Goal: Task Accomplishment & Management: Use online tool/utility

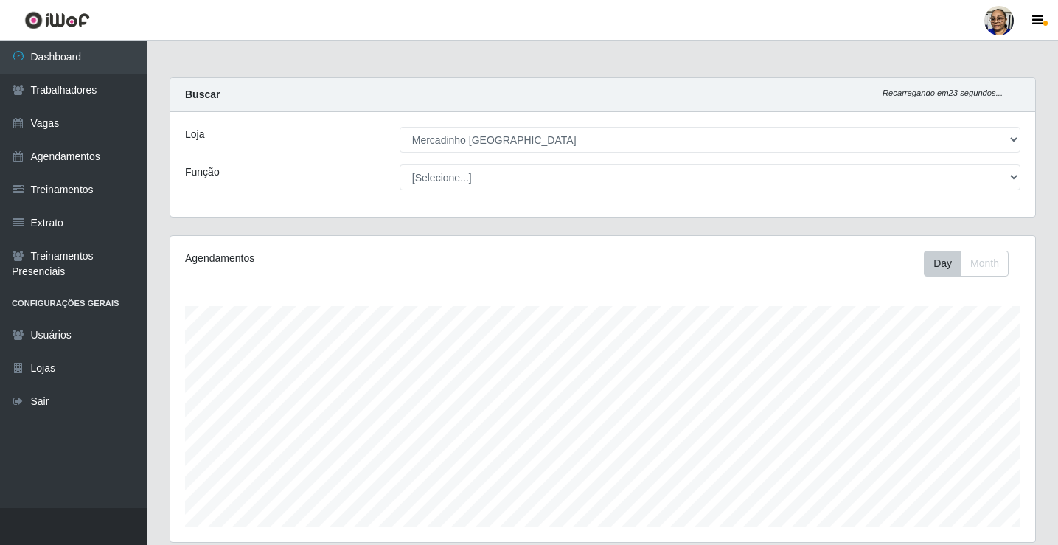
select select "345"
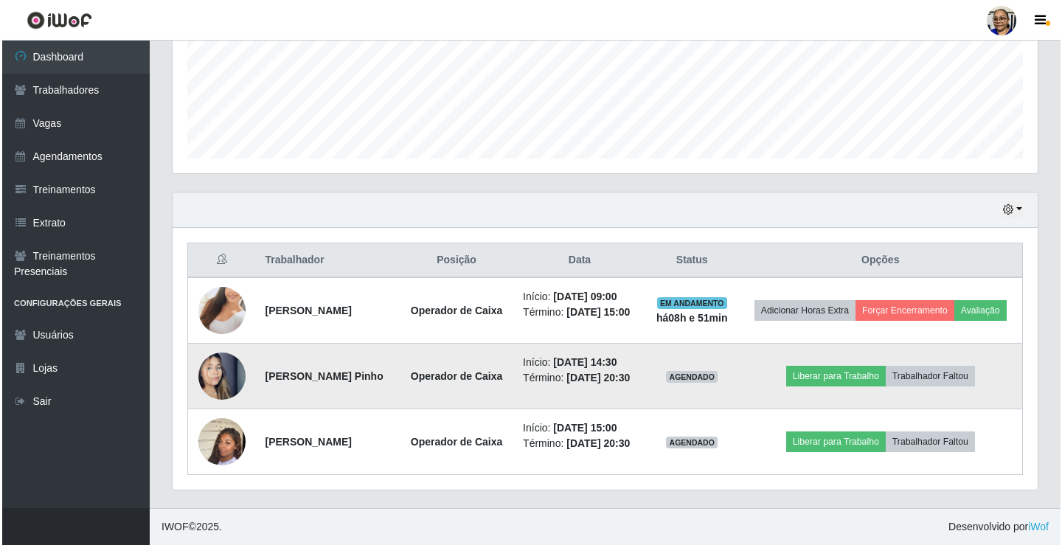
scroll to position [306, 865]
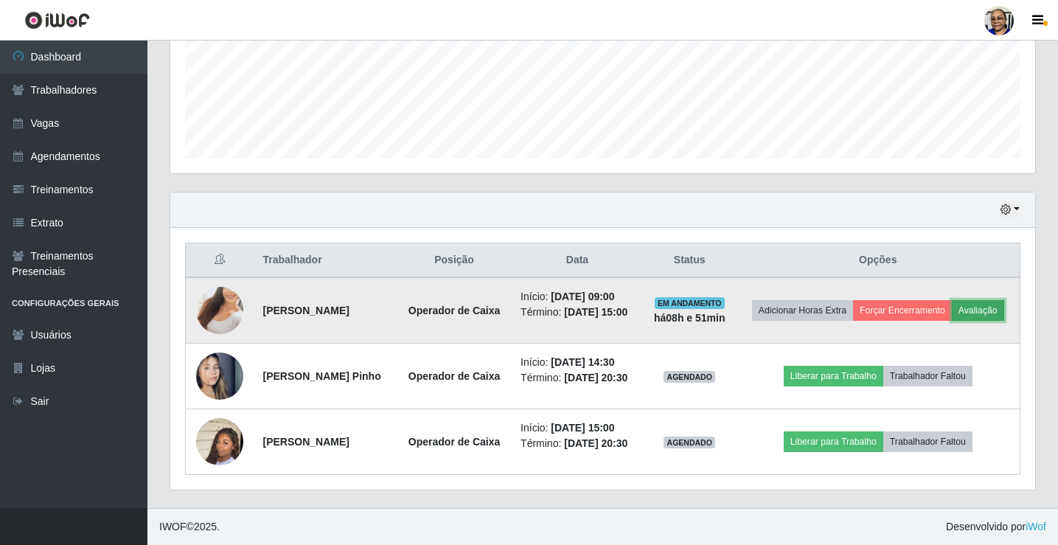
click at [952, 300] on button "Avaliação" at bounding box center [978, 310] width 52 height 21
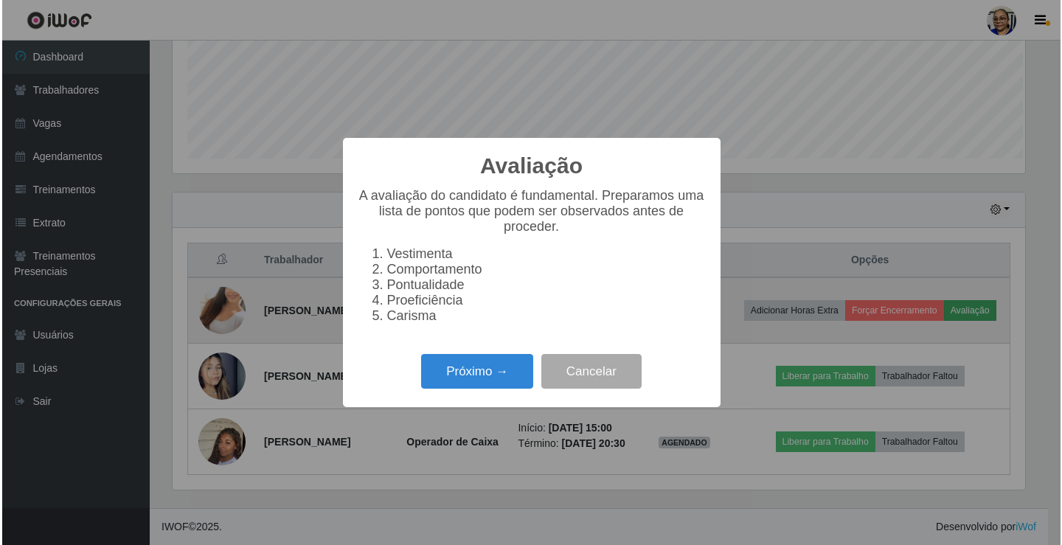
scroll to position [306, 856]
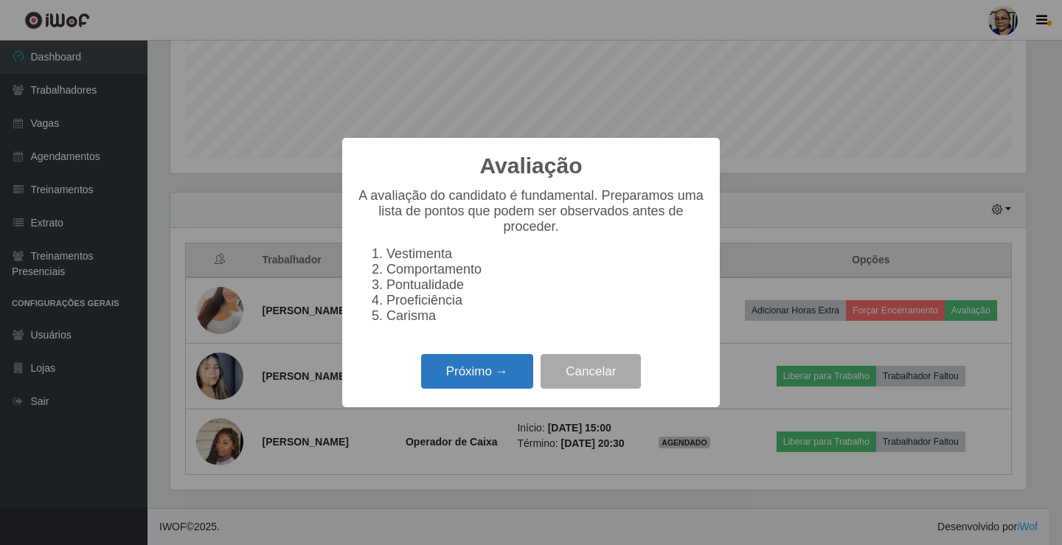
click at [458, 373] on button "Próximo →" at bounding box center [477, 371] width 112 height 35
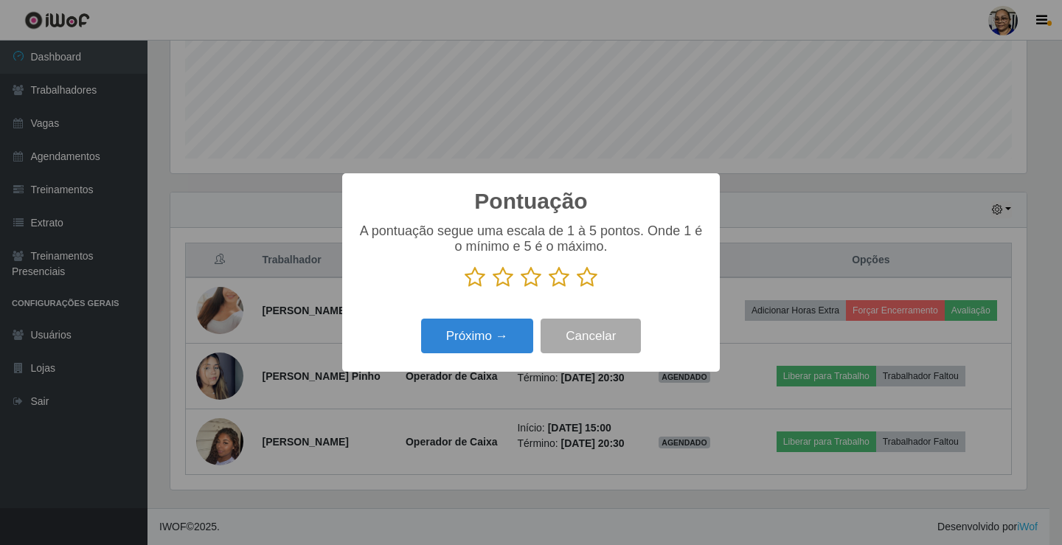
scroll to position [737258, 736708]
click at [588, 280] on icon at bounding box center [587, 277] width 21 height 22
click at [577, 288] on input "radio" at bounding box center [577, 288] width 0 height 0
click at [492, 341] on button "Próximo →" at bounding box center [477, 336] width 112 height 35
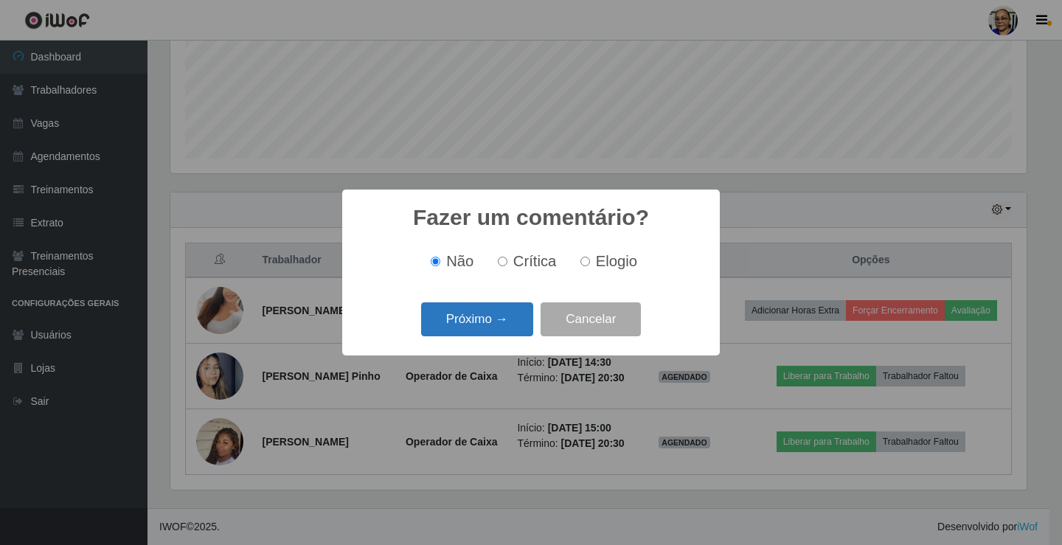
click at [509, 325] on button "Próximo →" at bounding box center [477, 319] width 112 height 35
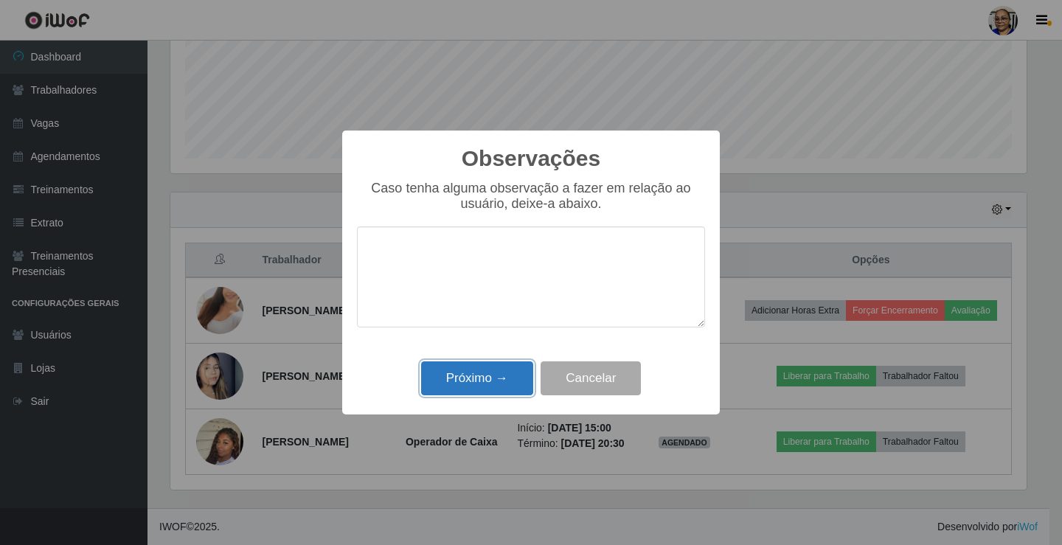
click at [512, 379] on button "Próximo →" at bounding box center [477, 378] width 112 height 35
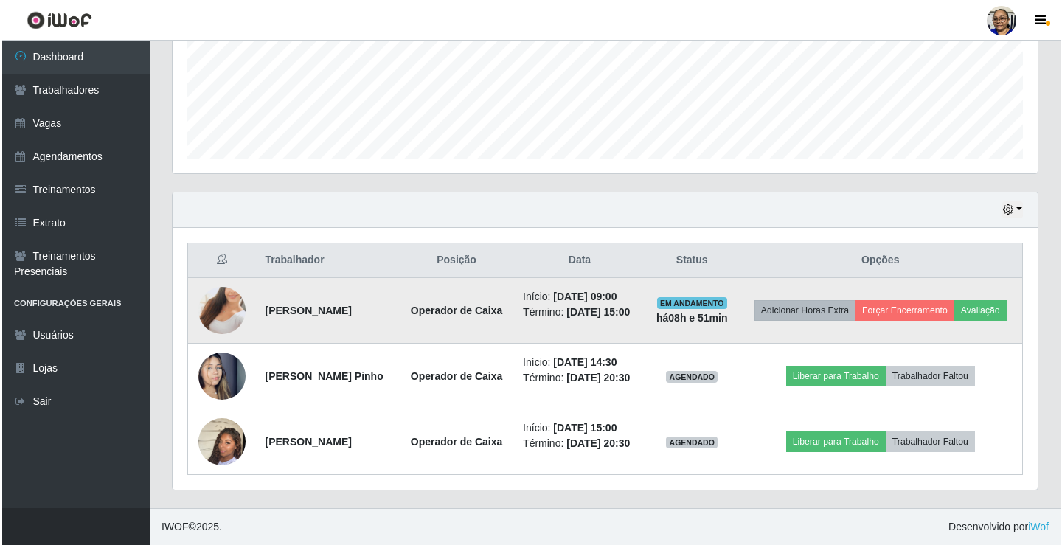
scroll to position [369, 0]
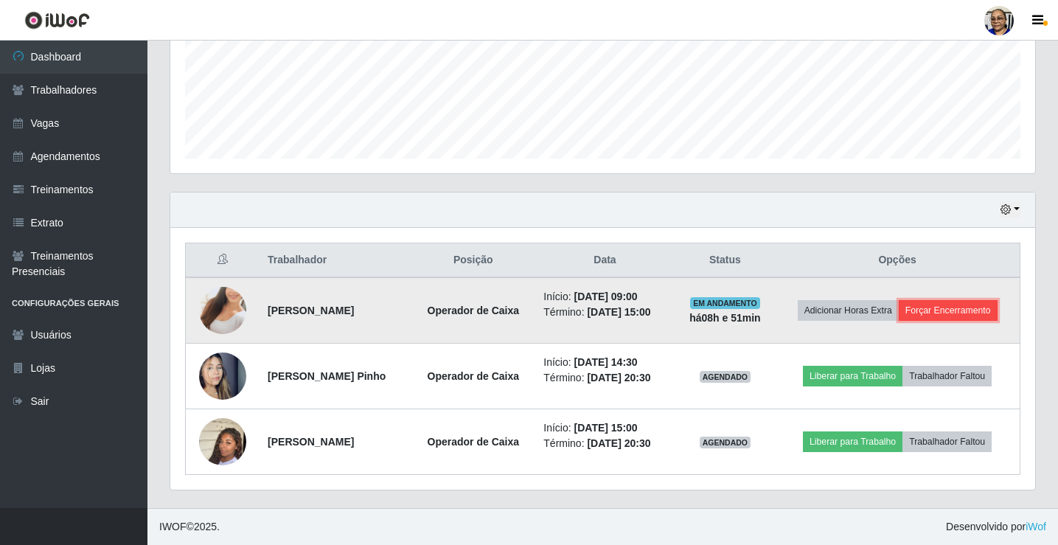
click at [954, 315] on button "Forçar Encerramento" at bounding box center [948, 310] width 99 height 21
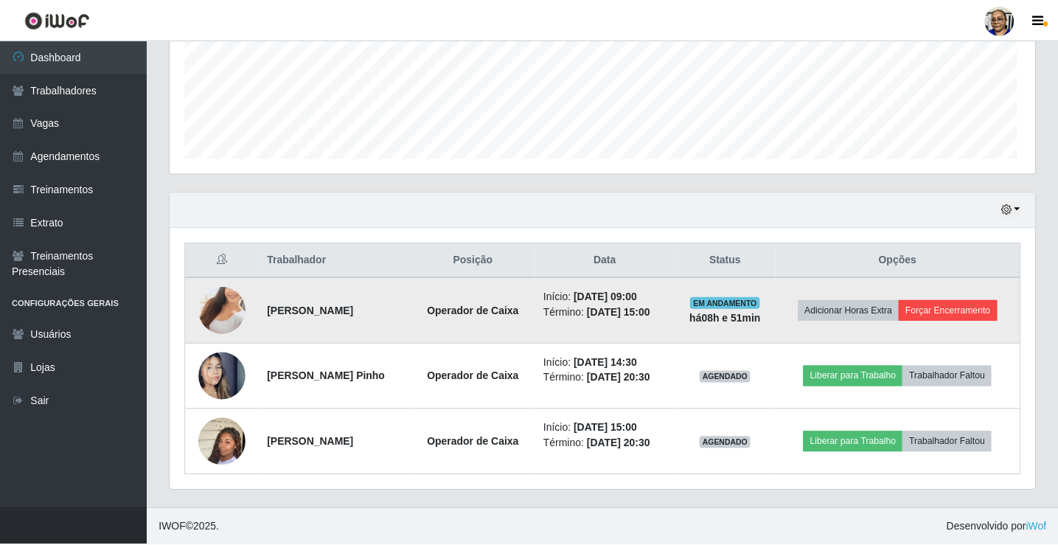
scroll to position [306, 856]
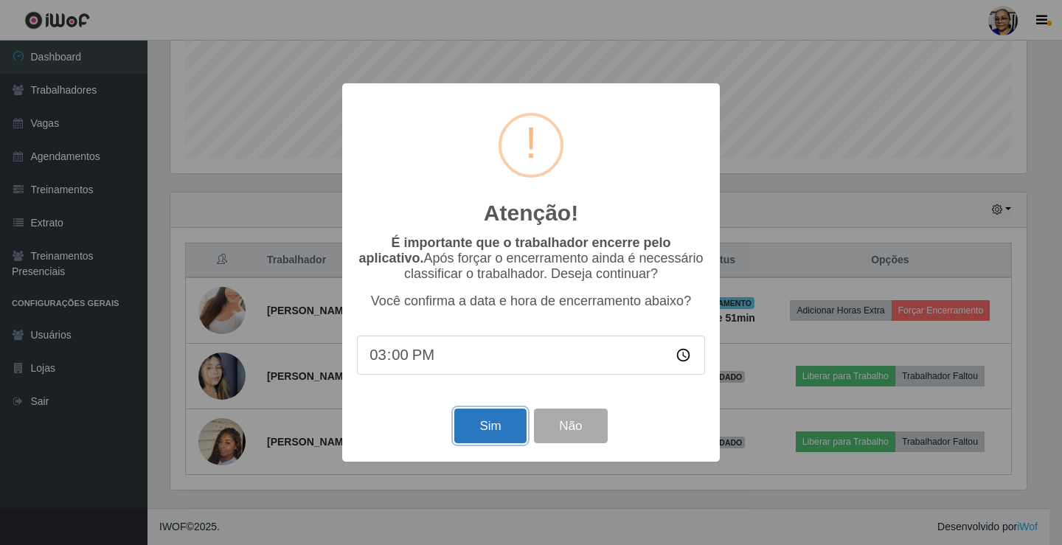
click at [486, 426] on button "Sim" at bounding box center [490, 426] width 72 height 35
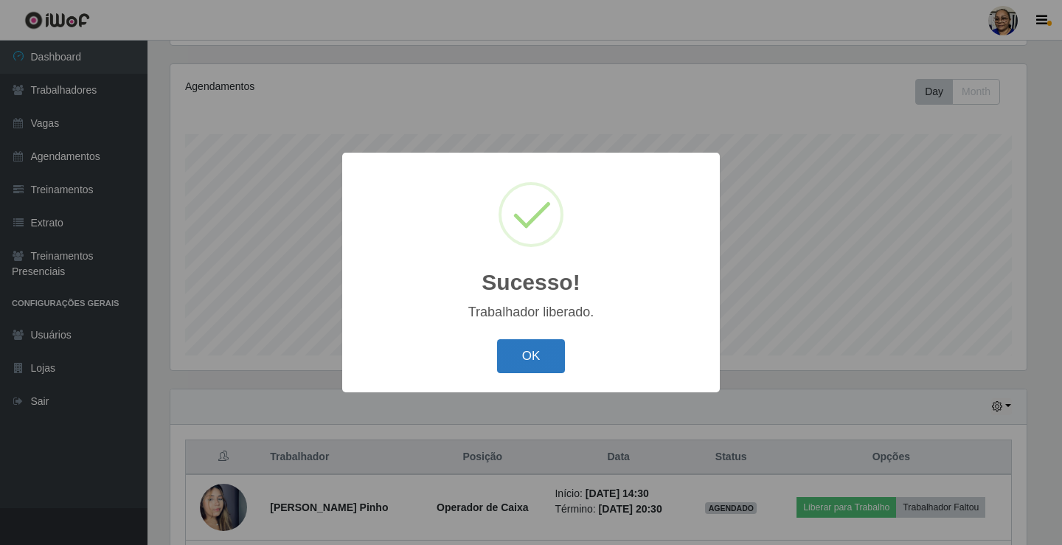
click at [530, 355] on button "OK" at bounding box center [531, 356] width 69 height 35
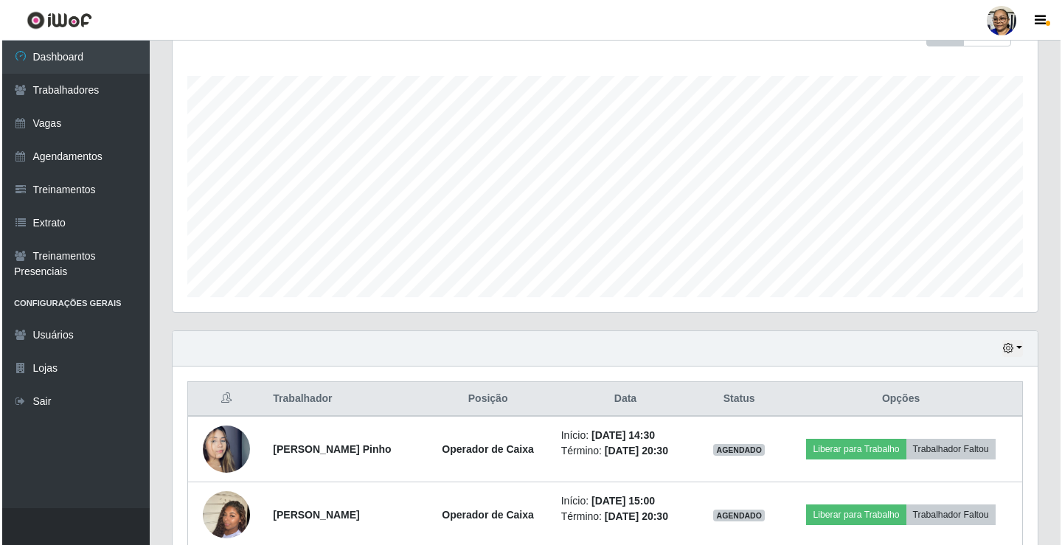
scroll to position [303, 0]
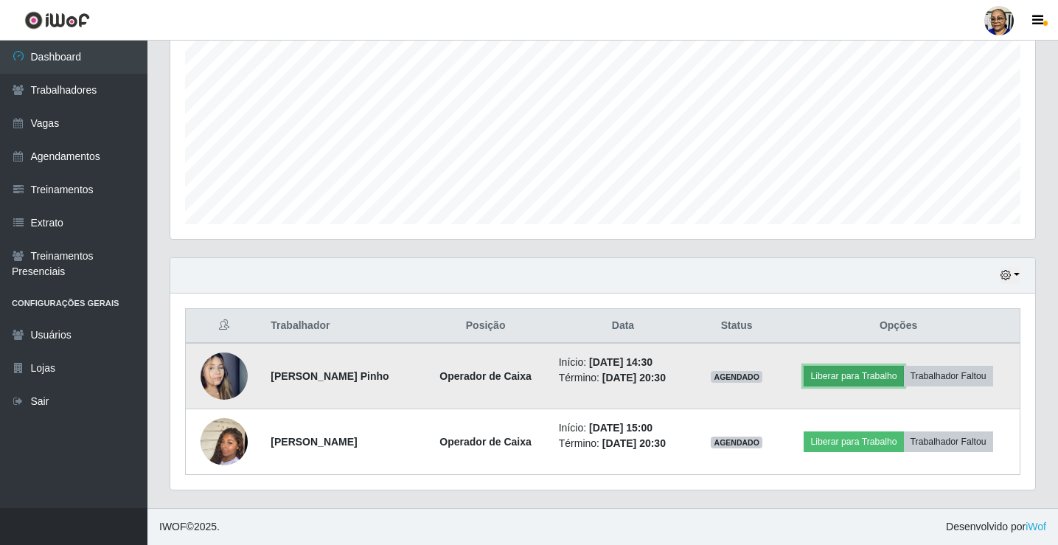
click at [860, 379] on button "Liberar para Trabalho" at bounding box center [854, 376] width 100 height 21
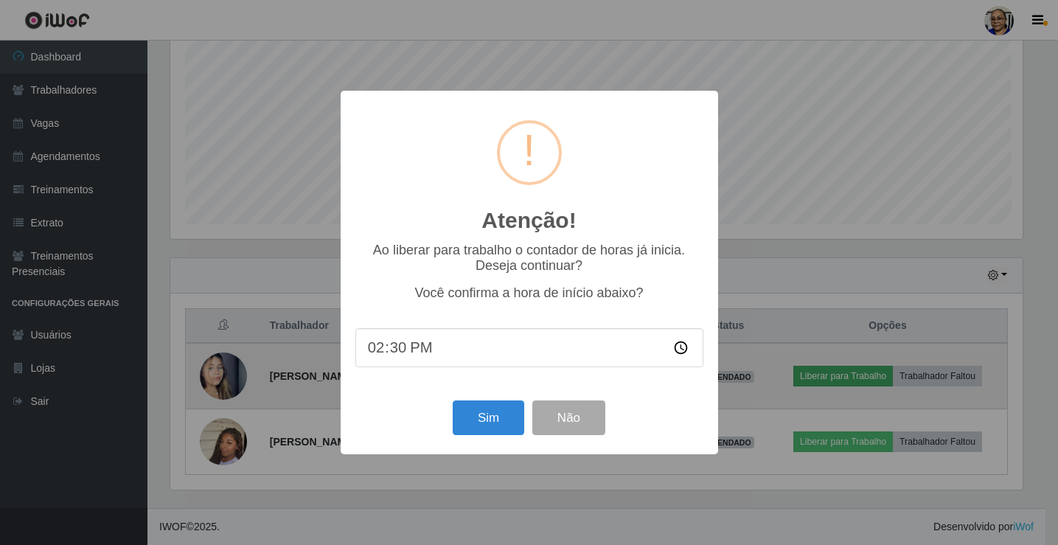
scroll to position [306, 856]
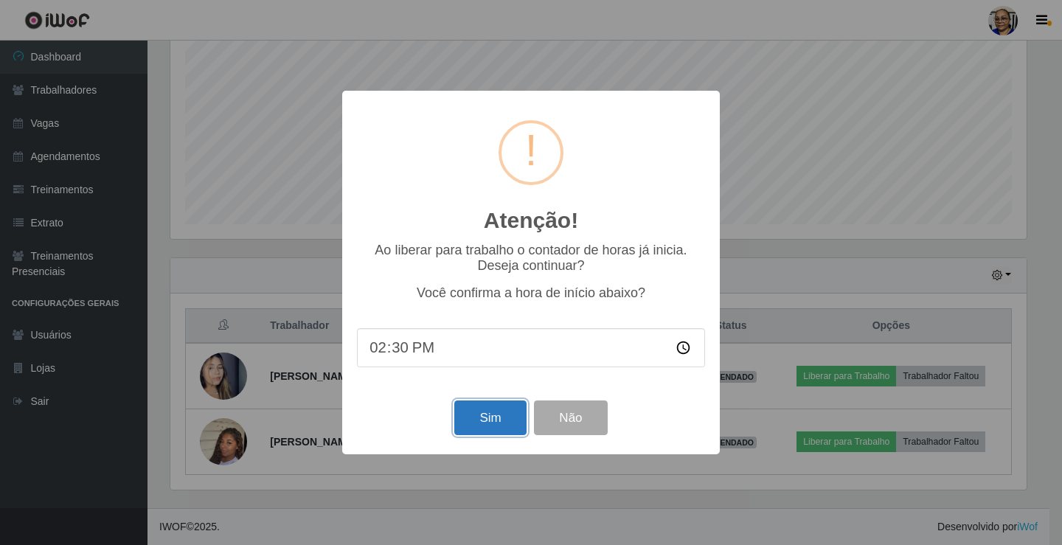
click at [485, 420] on button "Sim" at bounding box center [490, 417] width 72 height 35
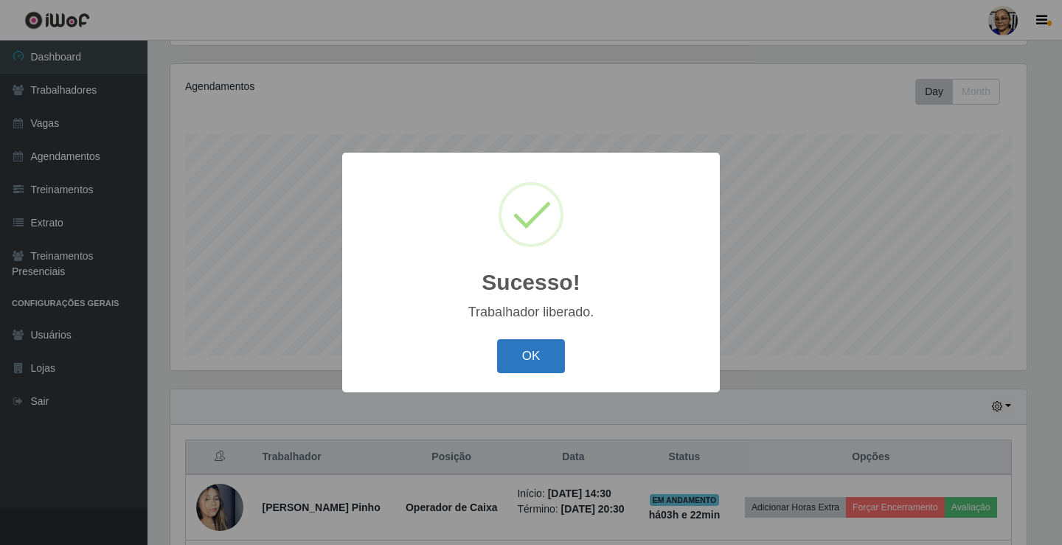
click at [536, 358] on button "OK" at bounding box center [531, 356] width 69 height 35
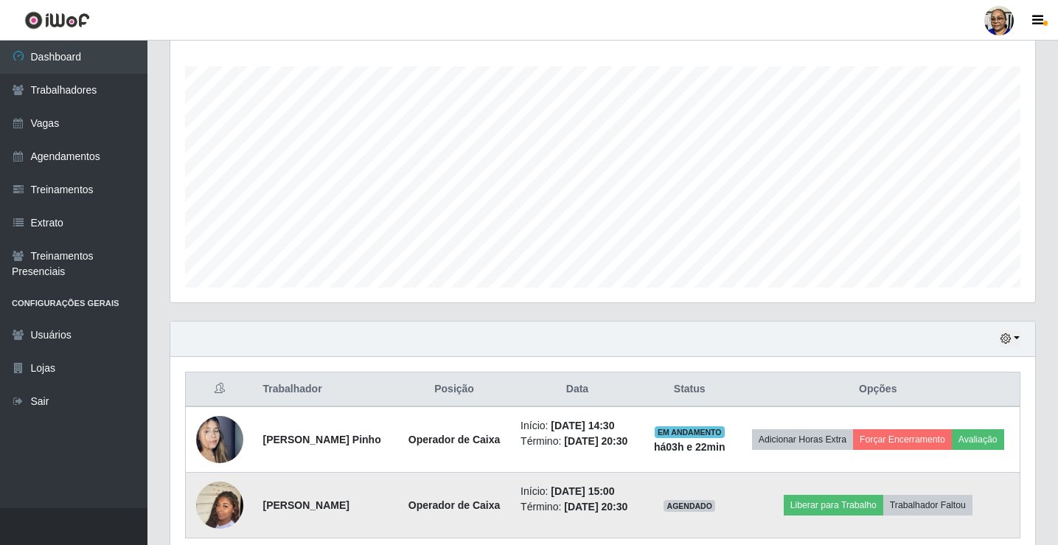
scroll to position [0, 0]
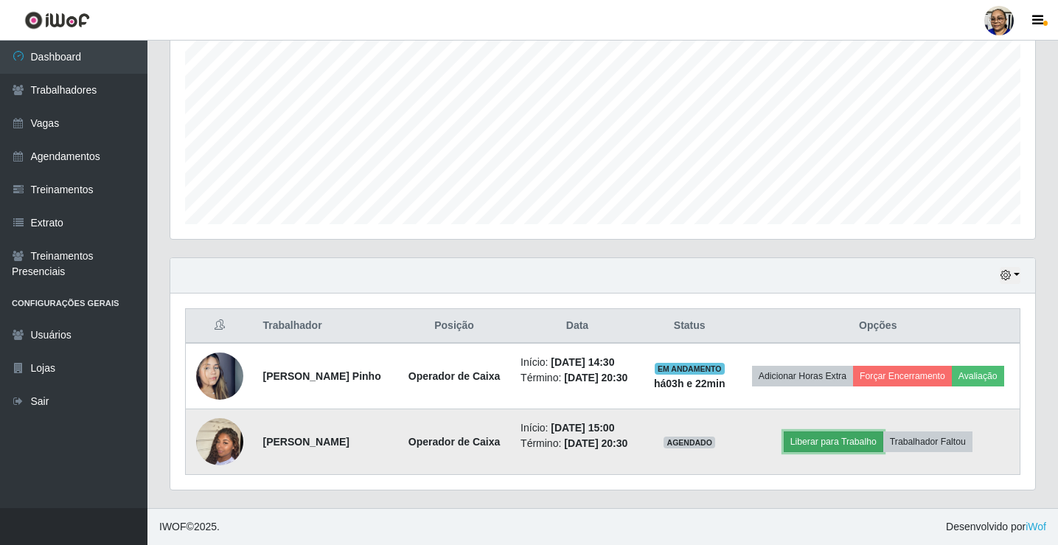
click at [856, 438] on button "Liberar para Trabalho" at bounding box center [834, 441] width 100 height 21
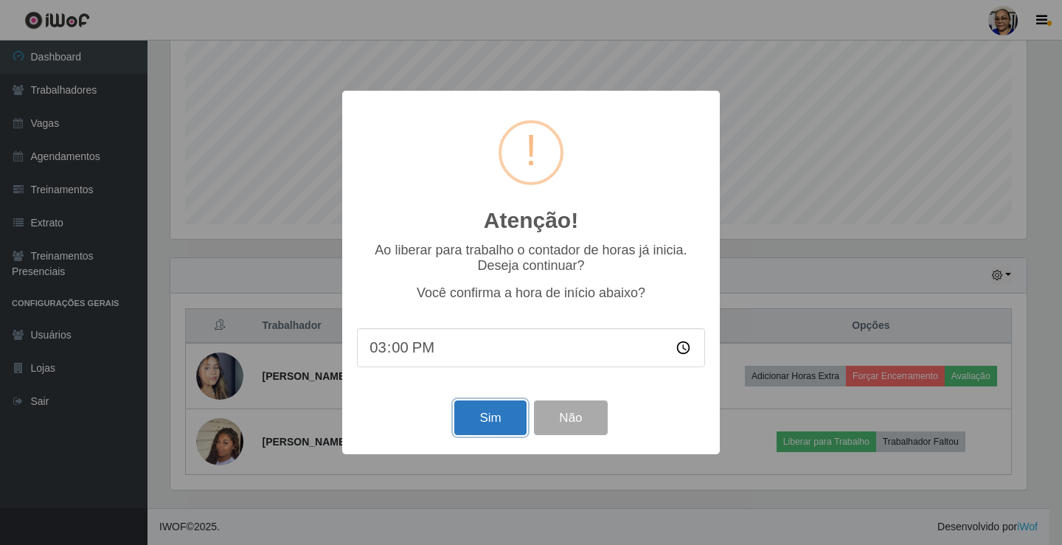
click at [483, 410] on button "Sim" at bounding box center [490, 417] width 72 height 35
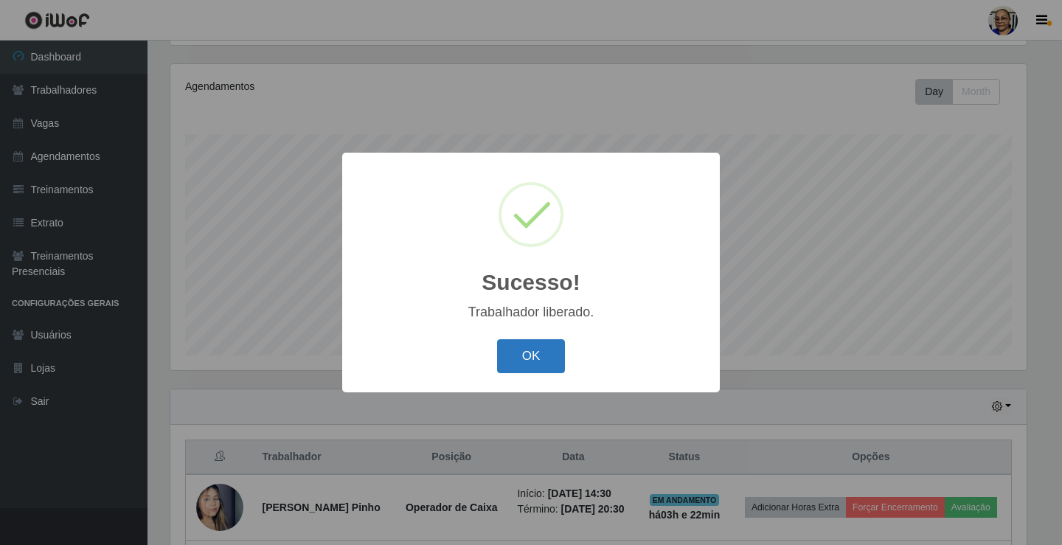
click at [532, 352] on button "OK" at bounding box center [531, 356] width 69 height 35
